Goal: Task Accomplishment & Management: Use online tool/utility

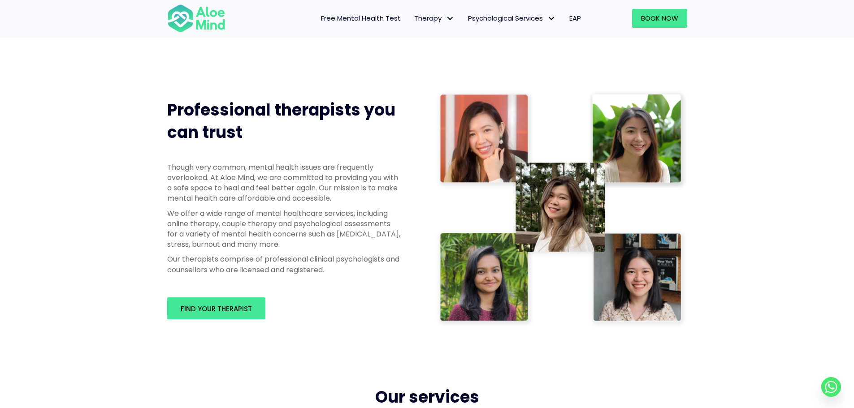
scroll to position [104, 0]
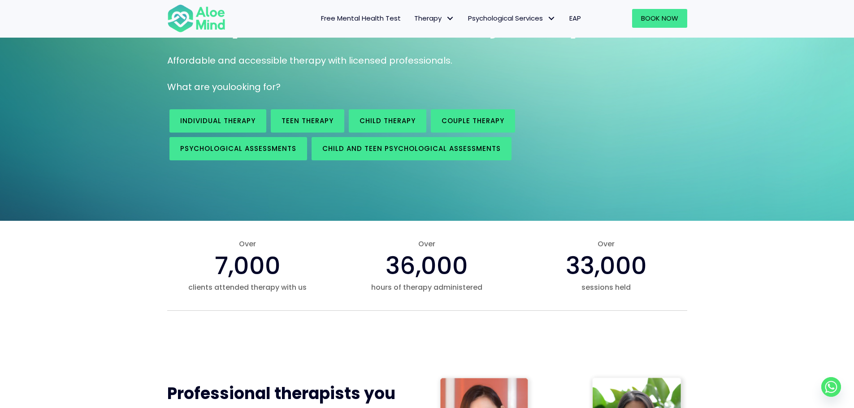
click at [357, 17] on span "Free Mental Health Test" at bounding box center [361, 17] width 80 height 9
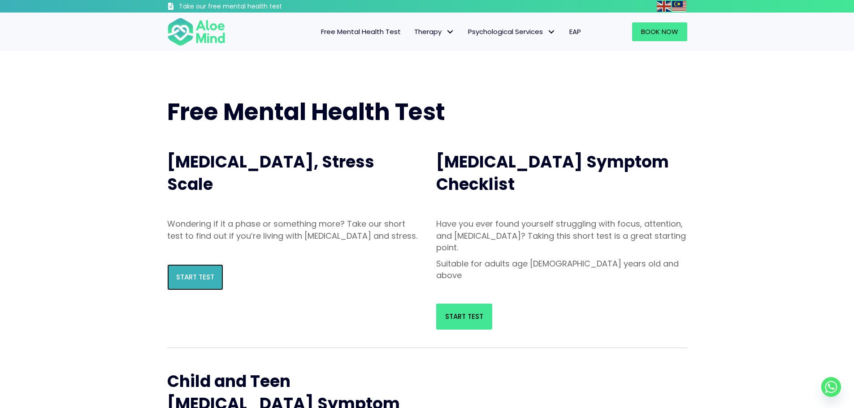
click at [211, 280] on link "Start Test" at bounding box center [195, 278] width 56 height 26
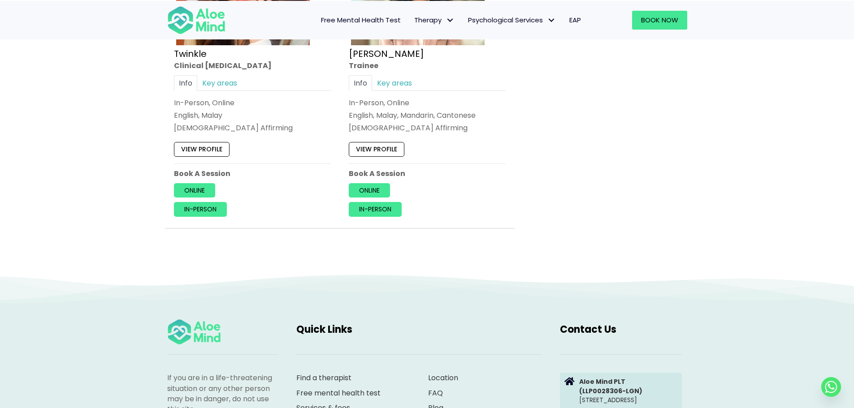
scroll to position [3661, 0]
